Goal: Complete application form: Complete application form

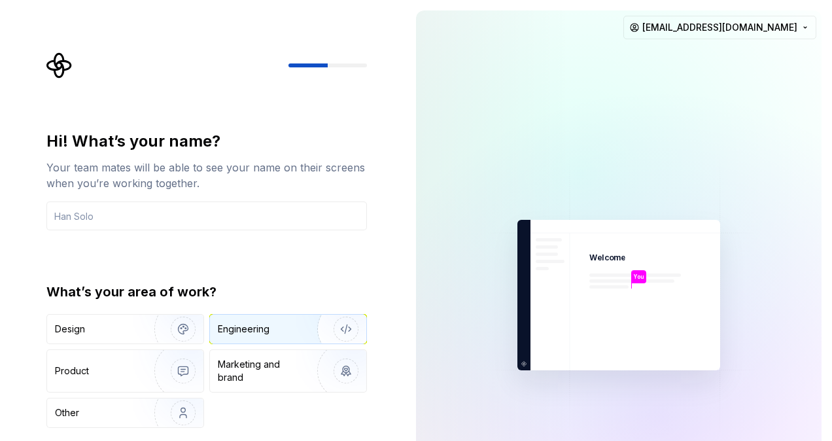
click at [254, 322] on div "Engineering" at bounding box center [244, 328] width 52 height 13
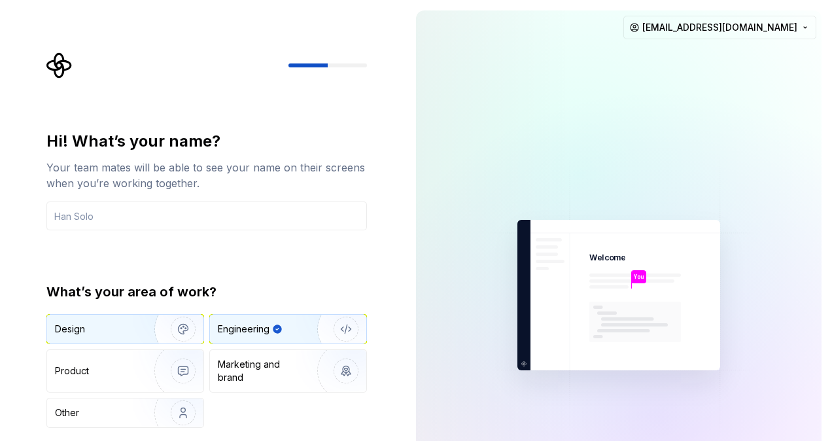
click at [122, 323] on div "Design" at bounding box center [96, 328] width 82 height 13
click at [247, 322] on div "Engineering" at bounding box center [244, 328] width 52 height 13
click at [112, 320] on div "Design" at bounding box center [125, 329] width 156 height 29
click at [251, 320] on div "Engineering" at bounding box center [288, 329] width 156 height 29
click at [140, 322] on img "button" at bounding box center [175, 329] width 84 height 88
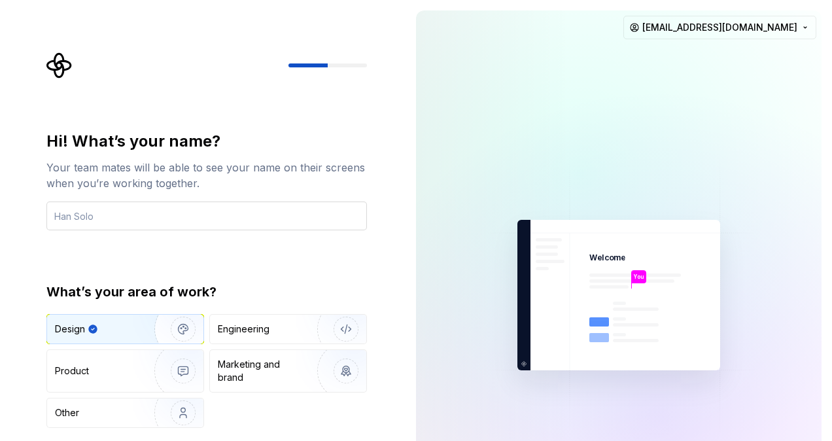
click at [175, 229] on div "Hi! What’s your name? Your team mates will be able to see your name on their sc…" at bounding box center [206, 279] width 320 height 297
click at [165, 211] on input "text" at bounding box center [206, 215] width 320 height 29
click at [421, 283] on div at bounding box center [494, 294] width 157 height 569
click at [572, 284] on img at bounding box center [619, 295] width 294 height 343
click at [343, 61] on div at bounding box center [206, 65] width 320 height 26
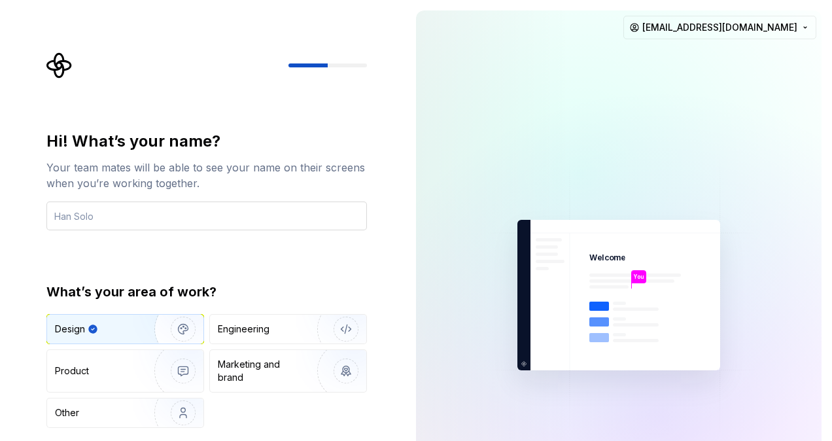
click at [198, 219] on input "text" at bounding box center [206, 215] width 320 height 29
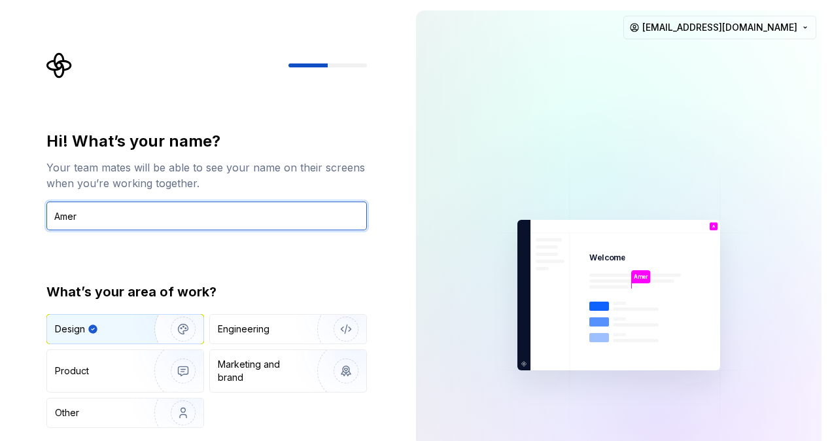
type input "Amer"
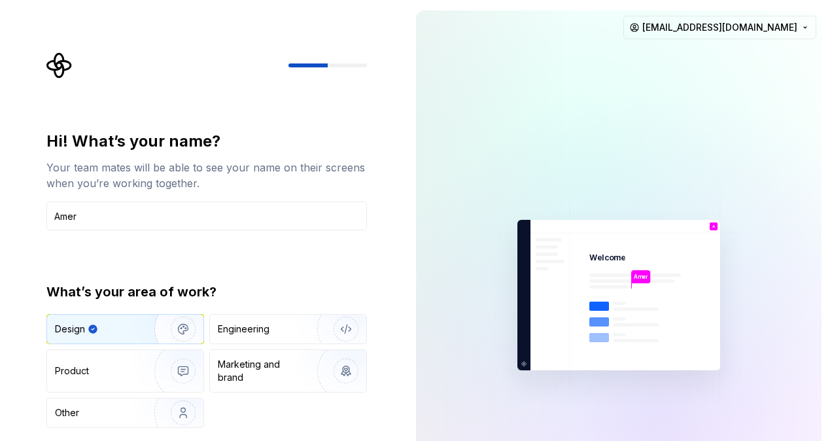
click at [344, 67] on div at bounding box center [327, 65] width 78 height 4
drag, startPoint x: 313, startPoint y: 61, endPoint x: 348, endPoint y: 62, distance: 35.3
click at [348, 62] on div at bounding box center [206, 65] width 320 height 26
click at [356, 75] on div at bounding box center [206, 65] width 320 height 26
click at [370, 245] on div "Hi! What’s your name? Your team mates will be able to see your name on their sc…" at bounding box center [211, 262] width 344 height 420
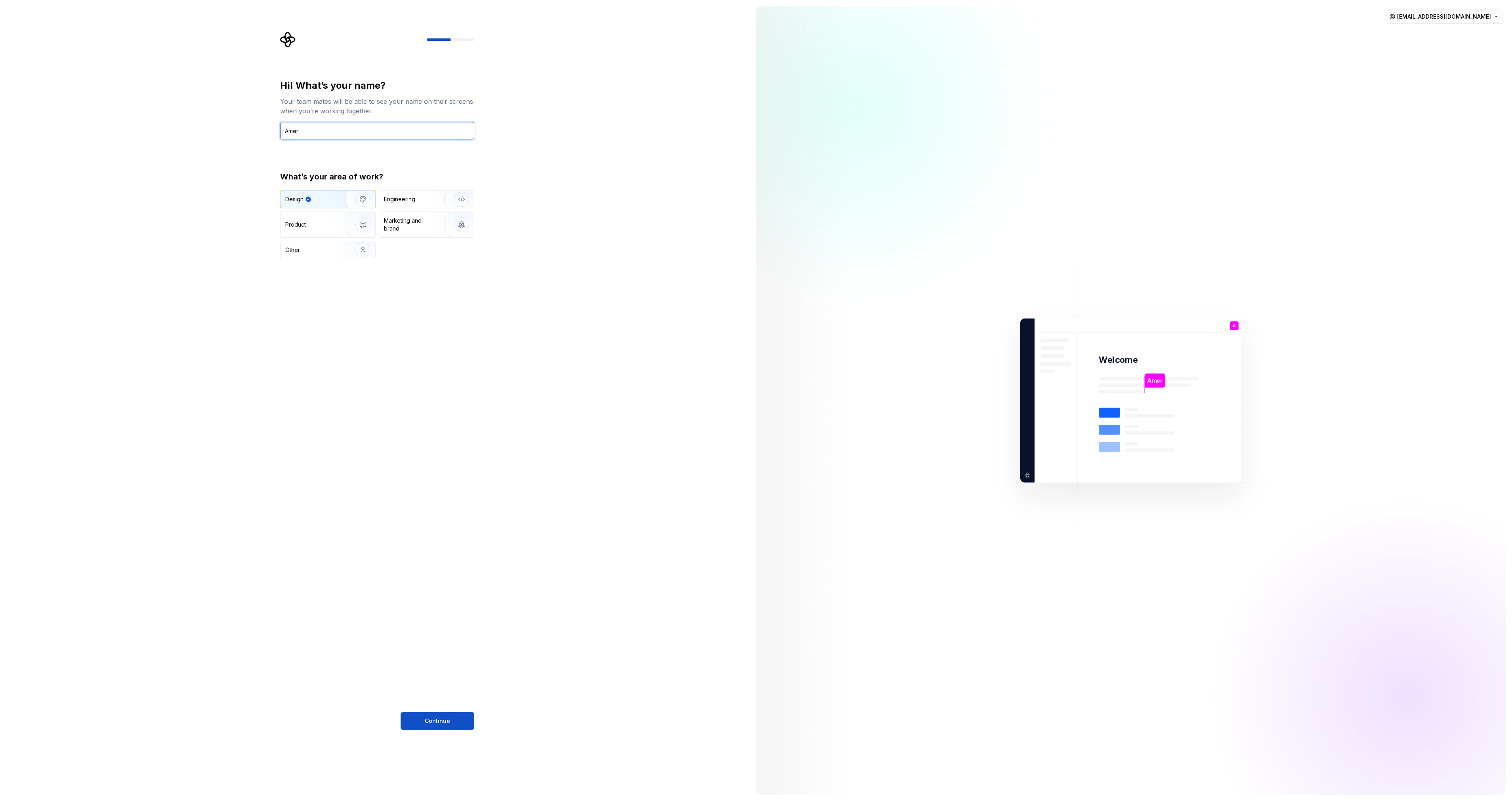
click at [333, 132] on input "Amer" at bounding box center [377, 130] width 194 height 18
click at [456, 266] on div "Continue" at bounding box center [437, 720] width 74 height 18
click at [316, 126] on input "text" at bounding box center [377, 130] width 194 height 18
type input "Amer"
click at [448, 266] on span "Continue" at bounding box center [437, 720] width 25 height 8
